Goal: Task Accomplishment & Management: Use online tool/utility

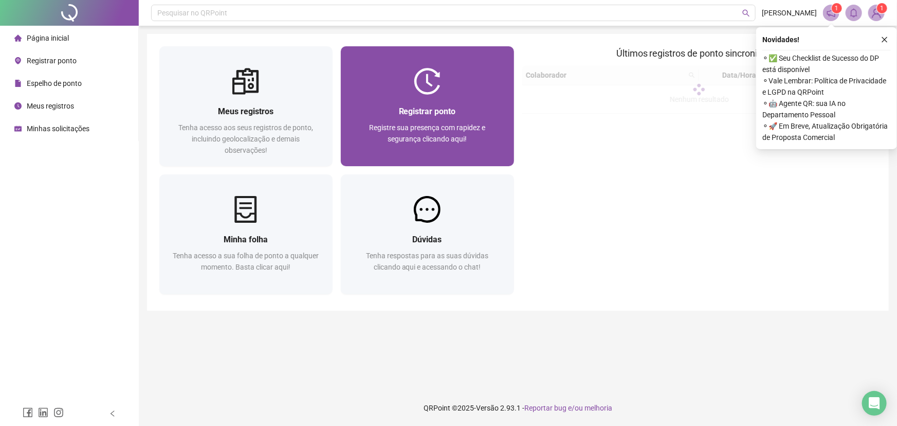
click at [406, 113] on span "Registrar ponto" at bounding box center [427, 111] width 57 height 10
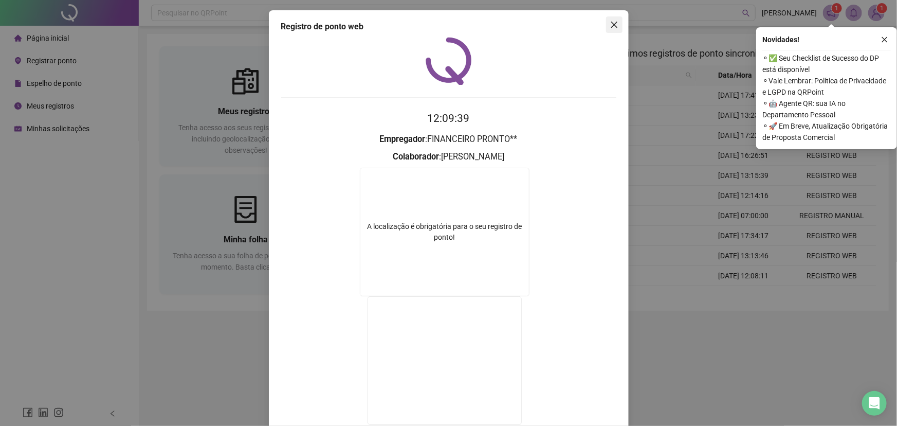
click at [611, 26] on icon "close" at bounding box center [614, 25] width 8 height 8
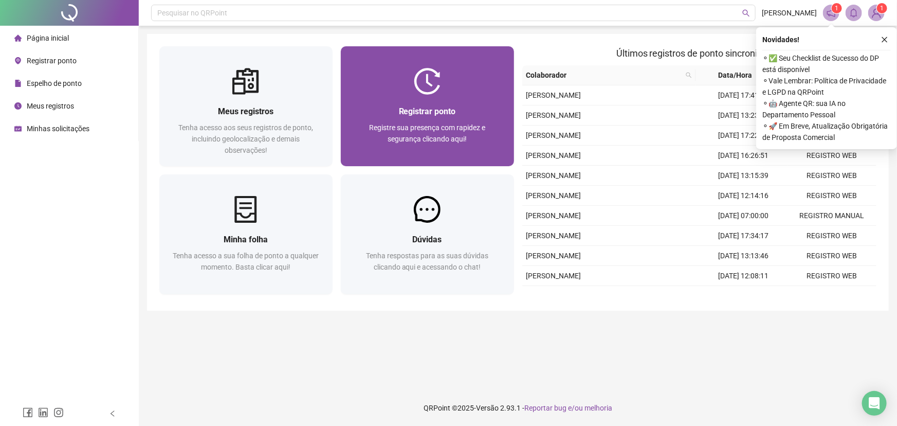
click at [493, 152] on div "Registre sua presença com rapidez e segurança clicando aqui!" at bounding box center [427, 139] width 149 height 34
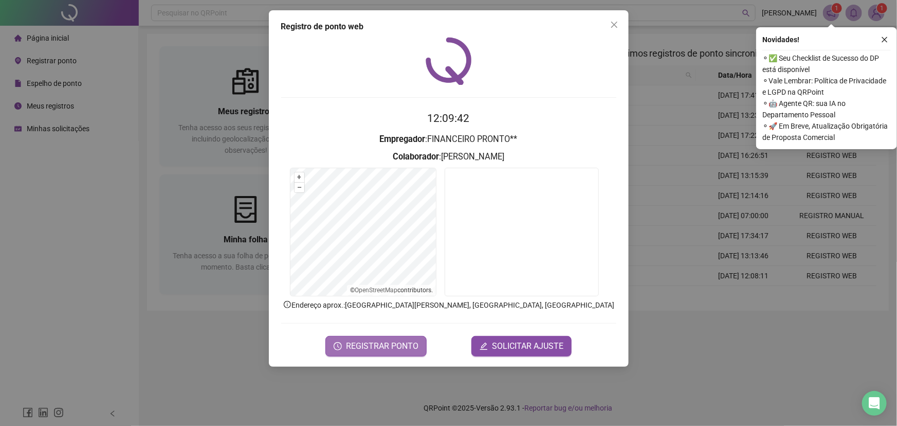
click at [394, 354] on button "REGISTRAR PONTO" at bounding box center [376, 346] width 101 height 21
